Goal: Transaction & Acquisition: Purchase product/service

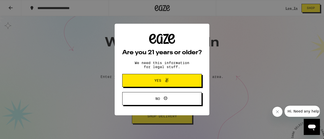
click at [156, 87] on button "Yes" at bounding box center [161, 80] width 79 height 13
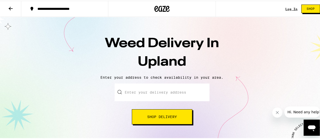
click at [158, 122] on button "Shop Delivery" at bounding box center [162, 116] width 60 height 15
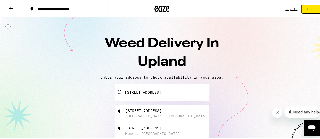
click at [155, 110] on div "[STREET_ADDRESS]" at bounding box center [143, 110] width 36 height 4
type input "[STREET_ADDRESS]"
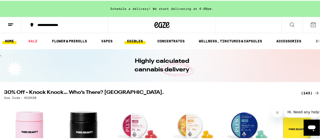
click at [137, 41] on link "EDIBLES" at bounding box center [134, 40] width 21 height 6
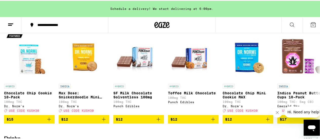
scroll to position [183, 0]
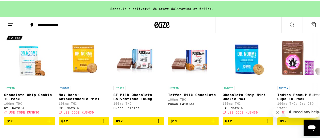
click at [317, 38] on img "Open page for Indica Peanut Butter Cups 10-Pack from Emerald Sky" at bounding box center [302, 57] width 51 height 51
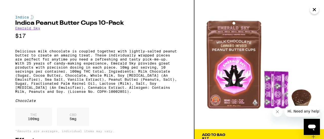
click at [318, 11] on button "Close" at bounding box center [314, 9] width 9 height 9
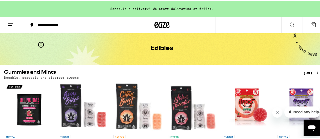
scroll to position [16, 0]
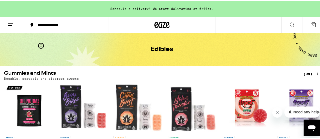
click at [297, 29] on button at bounding box center [291, 24] width 21 height 16
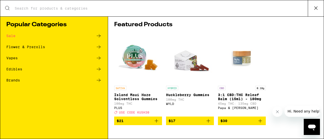
click at [309, 32] on div "Featured Products SATIVA Island Maui Haze Solventless Gummies 100mg THC PLUS De…" at bounding box center [216, 77] width 216 height 123
click at [308, 32] on div "Featured Products SATIVA Island Maui Haze Solventless Gummies 100mg THC PLUS De…" at bounding box center [216, 77] width 216 height 123
click at [12, 69] on div "Edibles" at bounding box center [14, 70] width 16 height 4
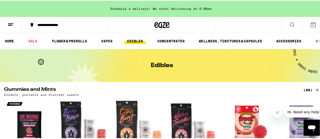
click at [293, 24] on button at bounding box center [291, 24] width 21 height 16
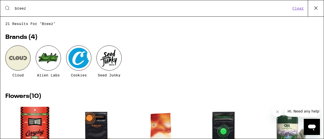
type input "breez"
click at [296, 6] on button "Clear" at bounding box center [298, 8] width 14 height 5
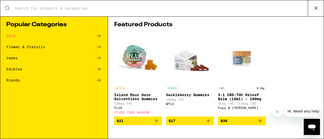
click at [11, 83] on div "Brands" at bounding box center [53, 80] width 95 height 6
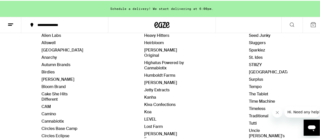
scroll to position [81, 0]
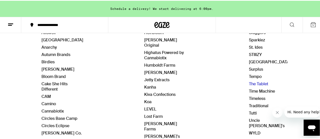
click at [249, 81] on link "The Tablet" at bounding box center [258, 83] width 19 height 5
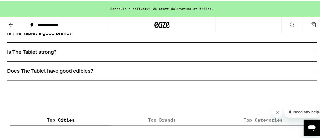
scroll to position [286, 0]
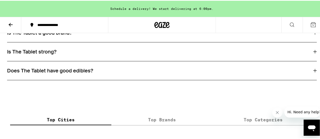
click at [313, 53] on icon at bounding box center [315, 51] width 4 height 4
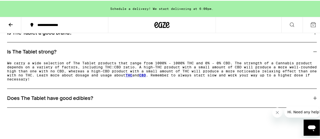
click at [313, 99] on icon at bounding box center [315, 98] width 4 height 4
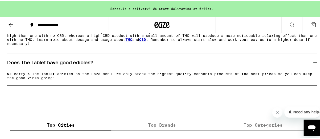
scroll to position [325, 0]
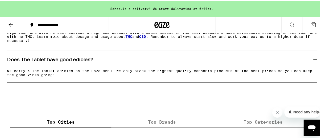
click at [316, 35] on div "THE TABLET FAQ Is The Tablet a good brand? The Tablet is an excellent Cannabis …" at bounding box center [162, 27] width 324 height 109
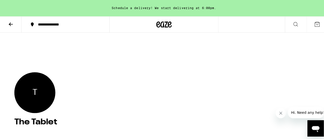
scroll to position [0, 0]
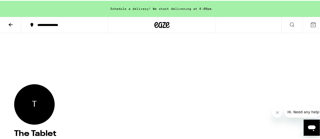
click at [9, 24] on icon at bounding box center [11, 24] width 6 height 6
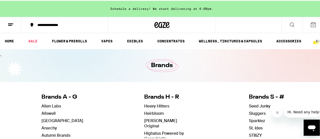
click at [291, 22] on icon at bounding box center [292, 24] width 6 height 6
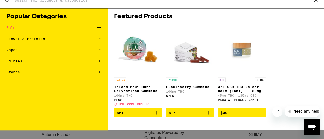
click at [43, 6] on input "Search for Products" at bounding box center [160, 8] width 293 height 5
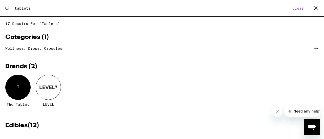
type input "tablets"
click at [6, 10] on icon at bounding box center [7, 8] width 6 height 6
click at [5, 8] on icon at bounding box center [7, 8] width 6 height 6
click at [10, 9] on icon at bounding box center [7, 8] width 6 height 6
click at [25, 10] on input "tablets" at bounding box center [152, 8] width 276 height 5
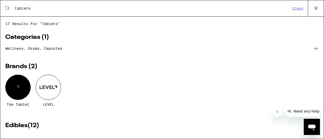
click at [5, 7] on icon at bounding box center [7, 8] width 6 height 6
click at [4, 6] on icon at bounding box center [7, 8] width 6 height 6
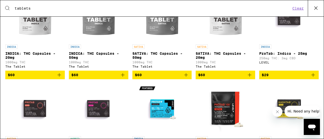
scroll to position [141, 0]
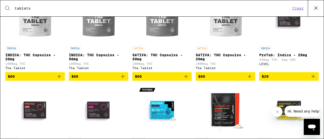
click at [314, 61] on p "250mg THC: 3mg CBD" at bounding box center [288, 59] width 59 height 3
click at [314, 65] on div "17 results for "tablets" Categories ( 1 ) Wellness, drops, capsules Brands ( 2 …" at bounding box center [161, 77] width 323 height 123
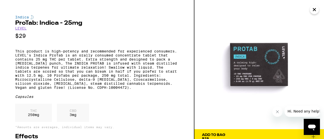
click at [314, 69] on img at bounding box center [259, 65] width 130 height 130
click at [315, 72] on img at bounding box center [259, 65] width 130 height 130
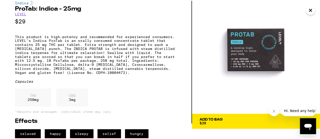
scroll to position [32, 0]
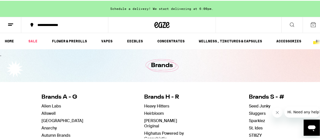
click at [292, 22] on button at bounding box center [291, 24] width 21 height 16
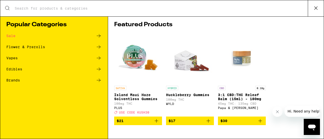
click at [279, 6] on input "Search for Products" at bounding box center [160, 8] width 293 height 5
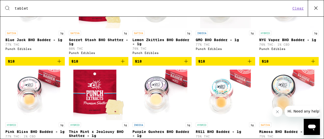
scroll to position [610, 0]
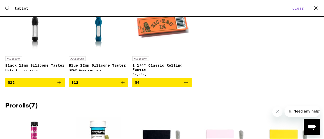
click at [309, 38] on div "ACCESSORY STIIIZY Black Pro Battery STIIIZY $20 ACCESSORY Rose Gold Pro XL Batt…" at bounding box center [161, 4] width 313 height 179
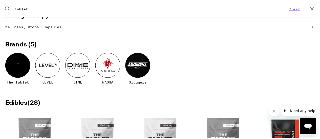
scroll to position [0, 0]
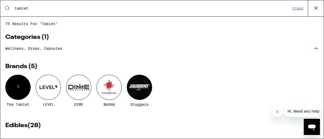
click at [38, 8] on input "tablet" at bounding box center [152, 8] width 276 height 5
type input "tablets"
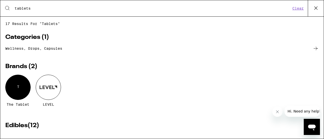
click at [27, 86] on div "T" at bounding box center [17, 87] width 25 height 25
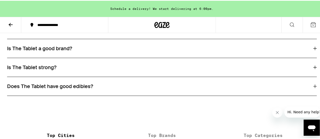
scroll to position [266, 0]
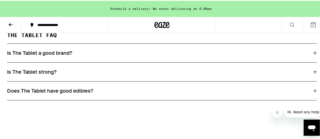
click at [313, 54] on icon at bounding box center [315, 53] width 4 height 4
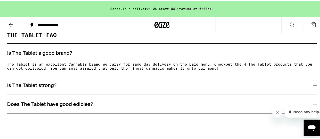
click at [313, 87] on icon at bounding box center [315, 85] width 4 height 4
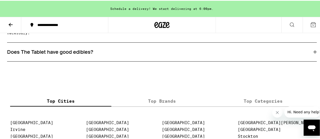
scroll to position [347, 0]
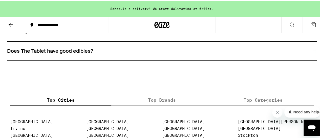
click at [312, 48] on div "Does The Tablet have good edibles?" at bounding box center [162, 50] width 310 height 19
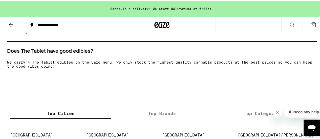
click at [312, 49] on div "Does The Tablet have good edibles?" at bounding box center [162, 50] width 310 height 19
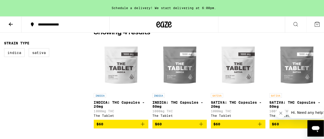
scroll to position [125, 0]
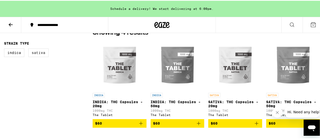
click at [42, 53] on label "Sativa" at bounding box center [38, 52] width 20 height 9
click at [5, 49] on input "Sativa" at bounding box center [5, 49] width 0 height 0
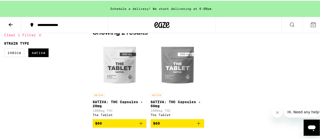
click at [172, 70] on img "Open page for SATIVA: THC Capsules - 50mg from The Tablet" at bounding box center [177, 64] width 51 height 51
click at [179, 63] on img "Open page for SATIVA: THC Capsules - 50mg from The Tablet" at bounding box center [177, 64] width 51 height 51
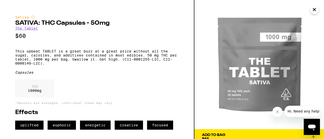
scroll to position [5, 0]
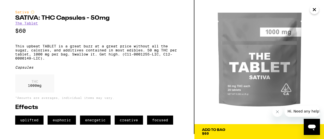
click at [22, 25] on link "The Tablet" at bounding box center [26, 23] width 23 height 4
click at [25, 26] on button "**********" at bounding box center [64, 24] width 87 height 15
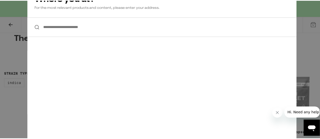
scroll to position [94, 0]
click at [13, 60] on div "**********" at bounding box center [162, 69] width 324 height 139
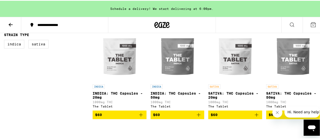
scroll to position [134, 0]
click at [296, 58] on img "Open page for SATIVA: THC Capsules - 50mg from The Tablet" at bounding box center [293, 56] width 51 height 51
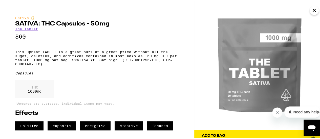
scroll to position [125, 0]
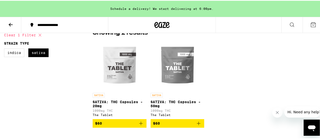
checkbox input "false"
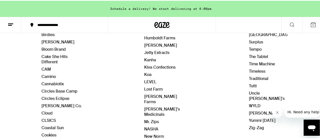
scroll to position [110, 0]
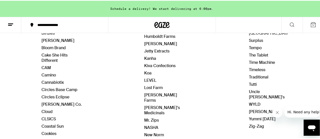
click at [144, 77] on link "LEVEL" at bounding box center [150, 79] width 12 height 5
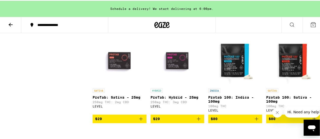
scroll to position [233, 0]
